Goal: Navigation & Orientation: Find specific page/section

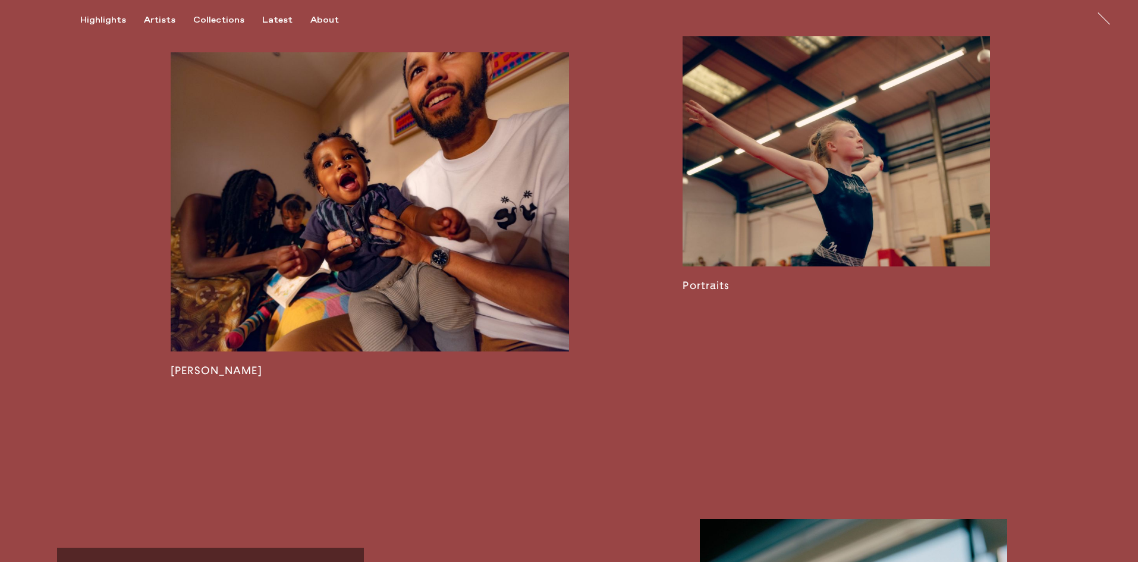
scroll to position [2200, 0]
drag, startPoint x: 0, startPoint y: 0, endPoint x: 918, endPoint y: 123, distance: 925.7
click at [918, 123] on link at bounding box center [836, 157] width 307 height 272
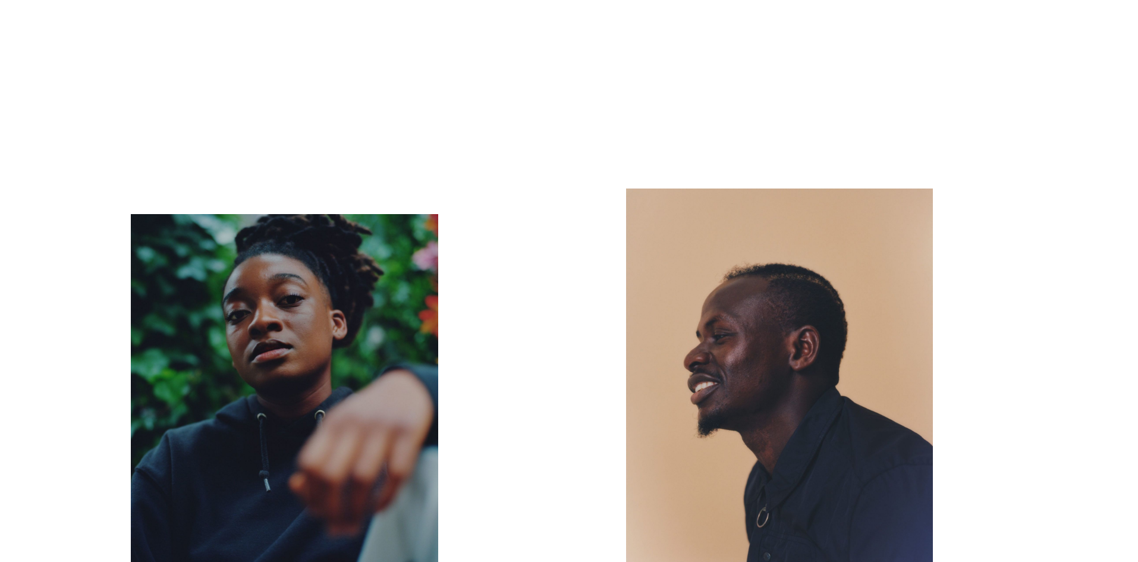
scroll to position [6958, 0]
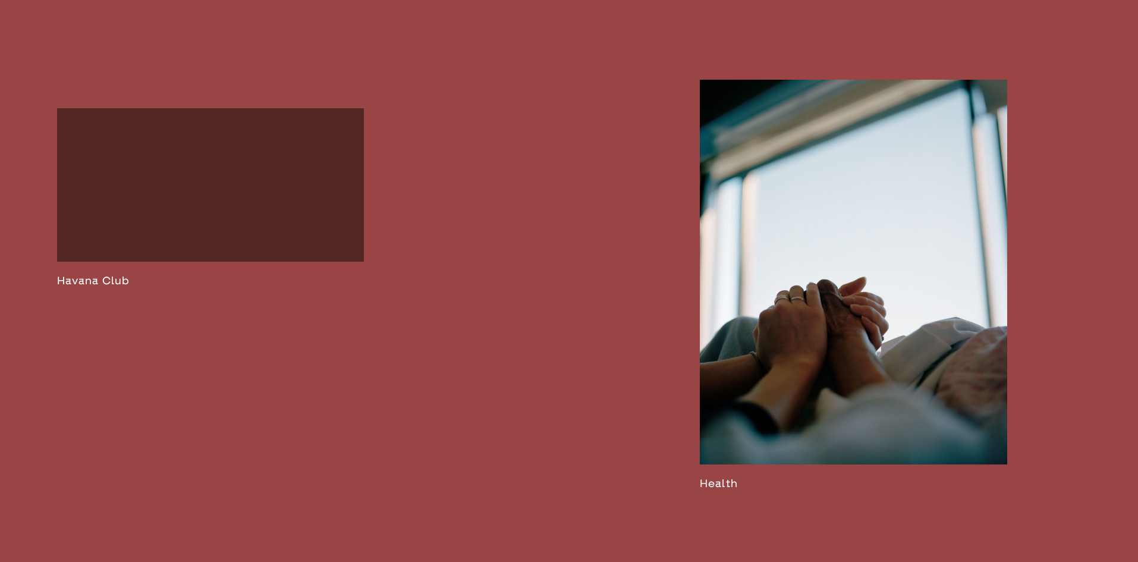
scroll to position [2854, 0]
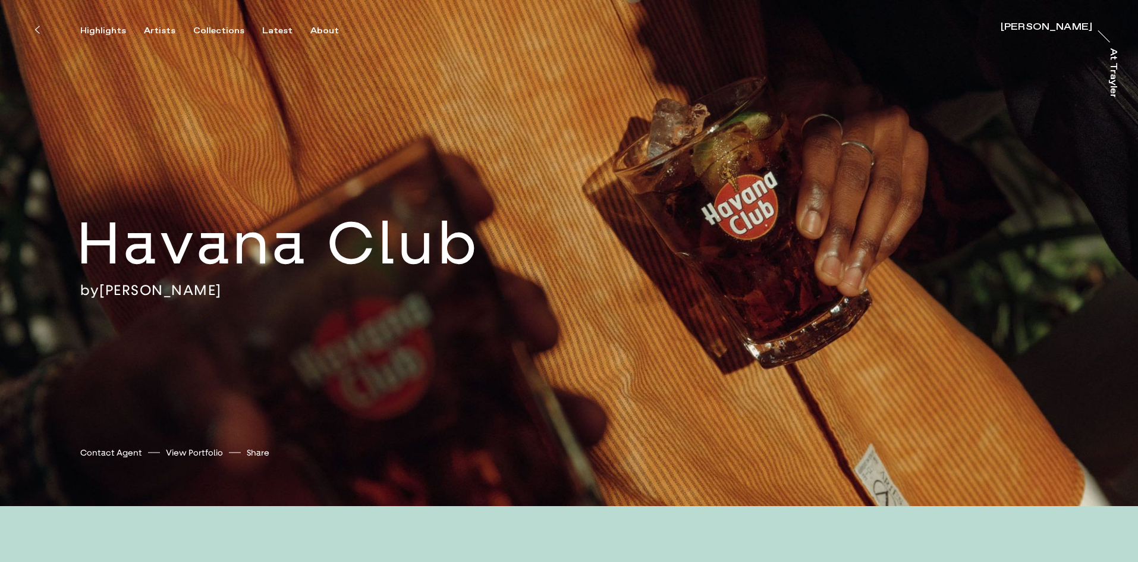
click at [1054, 22] on div "Highlights Artists Collections Latest About [PERSON_NAME] [PERSON_NAME] At [PER…" at bounding box center [571, 18] width 1142 height 36
click at [322, 30] on div "About" at bounding box center [324, 31] width 29 height 11
